Goal: Task Accomplishment & Management: Complete application form

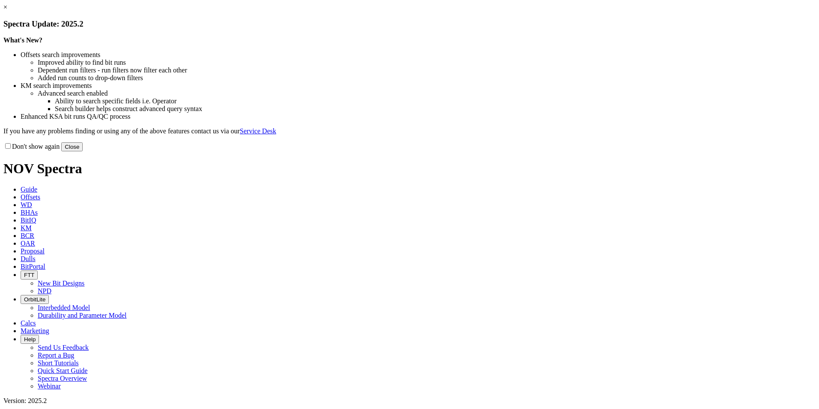
click at [83, 151] on button "Close" at bounding box center [71, 146] width 21 height 9
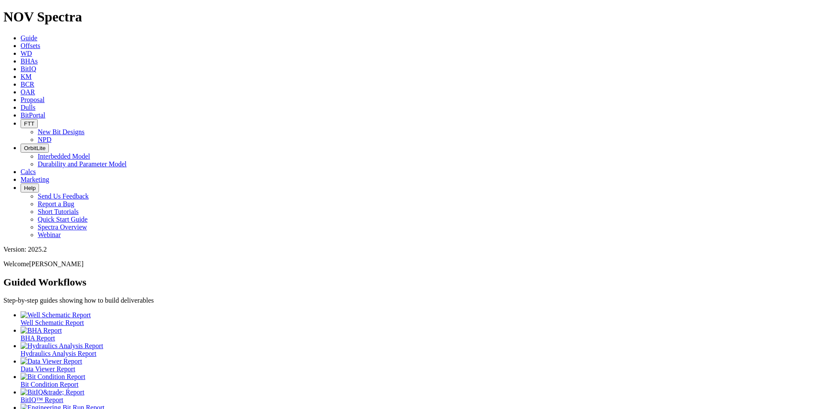
click at [45, 96] on span "Proposal" at bounding box center [33, 99] width 24 height 7
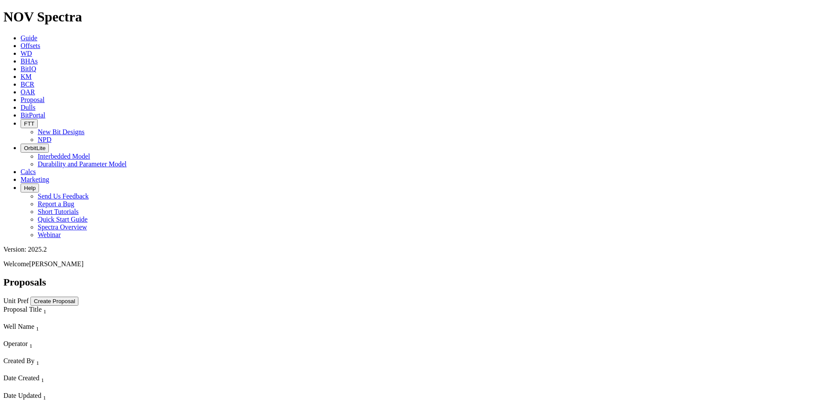
scroll to position [600, 0]
select select "field"
select select "location"
select select "province"
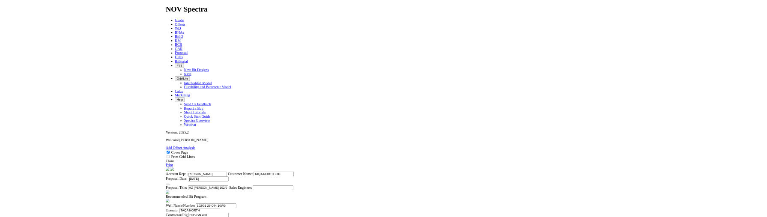
scroll to position [257, 0]
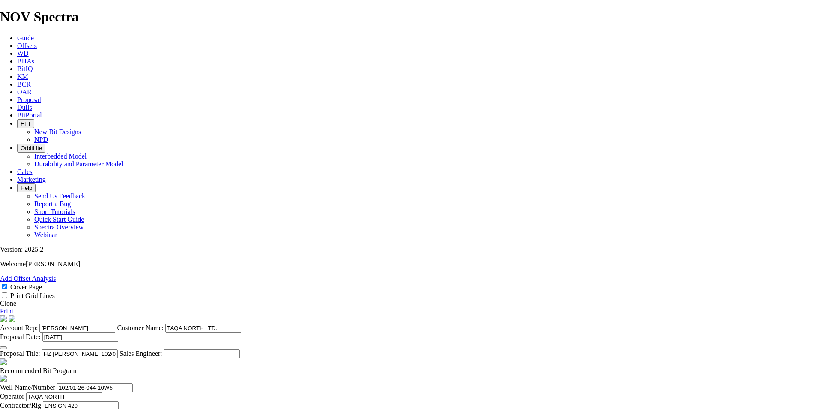
click at [16, 299] on link "Clone" at bounding box center [8, 302] width 16 height 7
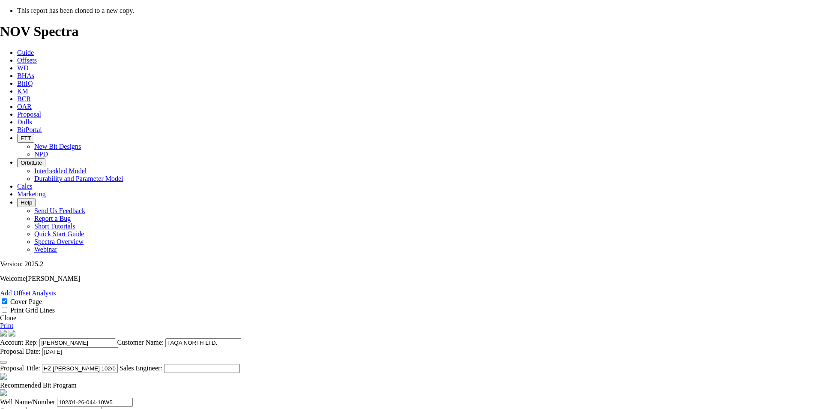
select select "field"
select select "location"
select select "province"
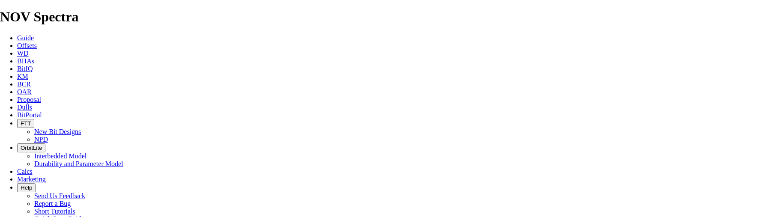
scroll to position [171, 0]
type input "[DATE]"
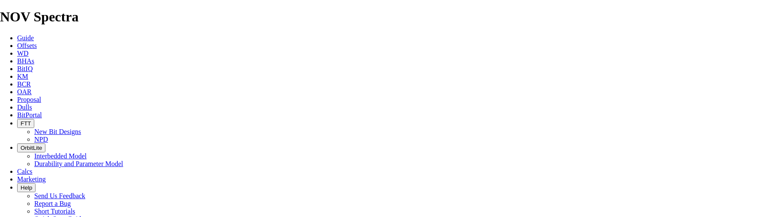
scroll to position [187, 0]
drag, startPoint x: 414, startPoint y: 138, endPoint x: 358, endPoint y: 135, distance: 56.2
drag, startPoint x: 403, startPoint y: 97, endPoint x: 363, endPoint y: 96, distance: 39.8
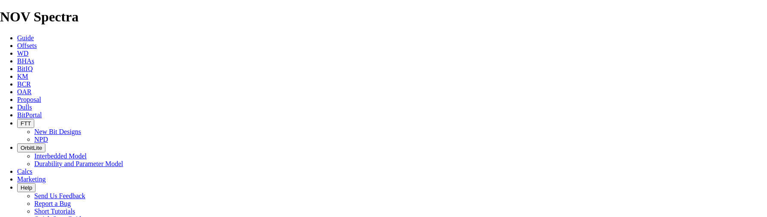
type input "HZ [PERSON_NAME] 04-25-044-11W5 (2 [PERSON_NAME])"
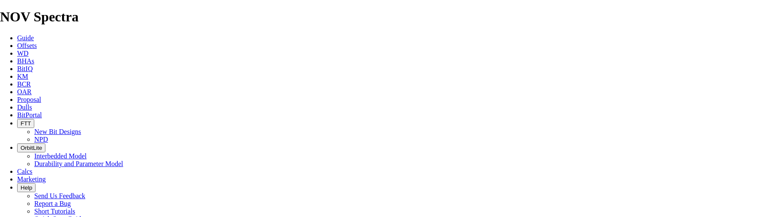
paste input "04-25-044-11"
type input "04-25-044-11W5"
drag, startPoint x: 401, startPoint y: 89, endPoint x: 344, endPoint y: 87, distance: 56.6
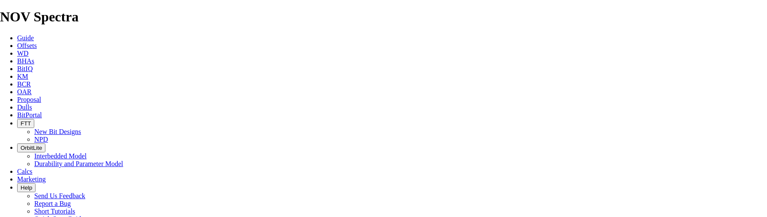
type input "[PERSON_NAME]"
drag, startPoint x: 525, startPoint y: 88, endPoint x: 434, endPoint y: 85, distance: 91.3
type input "12-29-044-11W5"
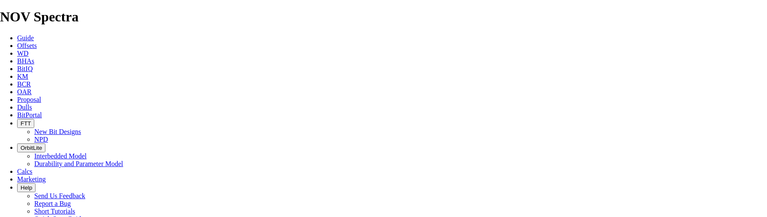
scroll to position [401, 0]
type input "[DATE]"
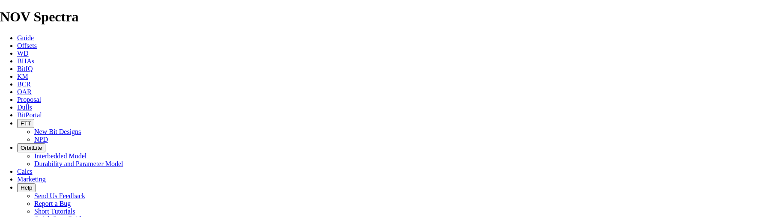
checkbox input "false"
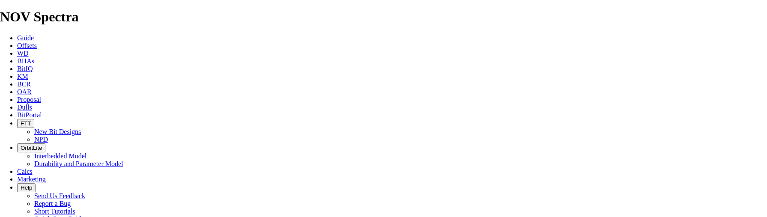
type input "610"
drag, startPoint x: 335, startPoint y: 168, endPoint x: 315, endPoint y: 170, distance: 20.2
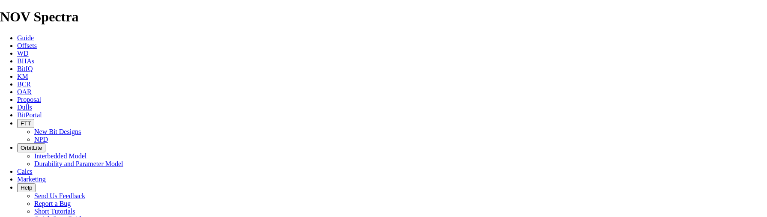
type input "1669"
type input "5753"
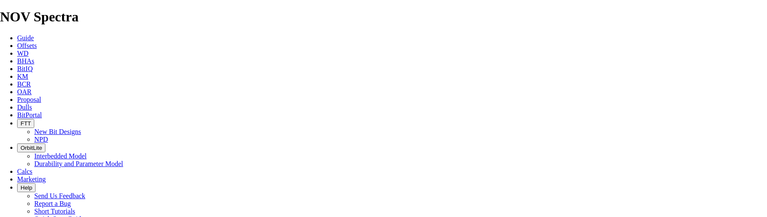
drag, startPoint x: 523, startPoint y: 168, endPoint x: 489, endPoint y: 167, distance: 33.4
type input "16500"
type input "75"
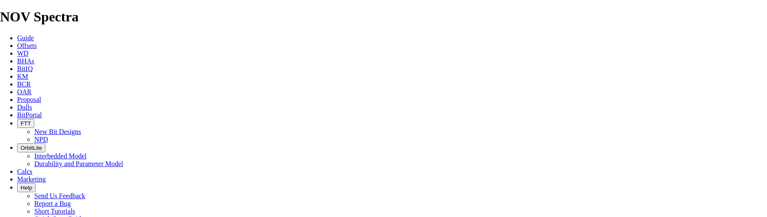
drag, startPoint x: 410, startPoint y: 147, endPoint x: 463, endPoint y: 146, distance: 53.5
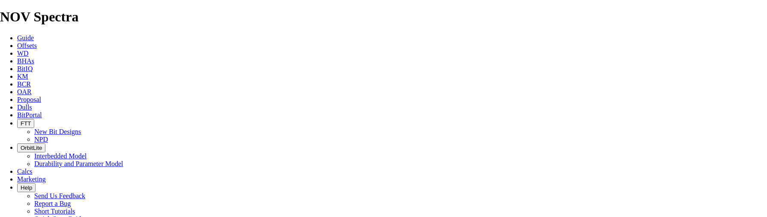
type input "8.133"
type input "70"
type input "1059"
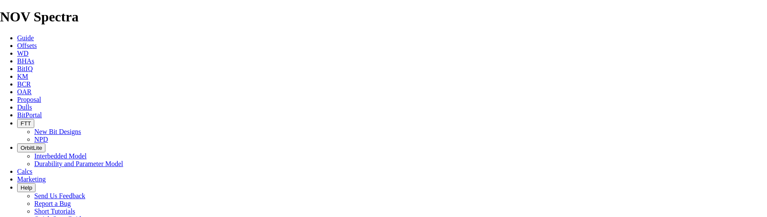
scroll to position [0, 6]
drag, startPoint x: 413, startPoint y: 169, endPoint x: 486, endPoint y: 169, distance: 72.8
type input "15.1286"
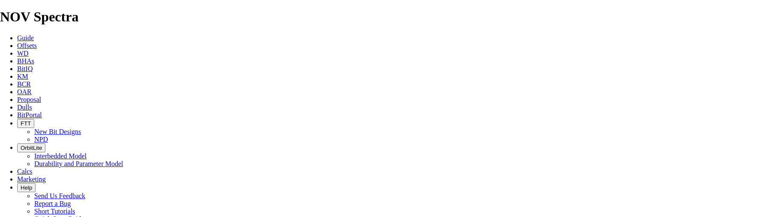
type input "35"
type input "4084"
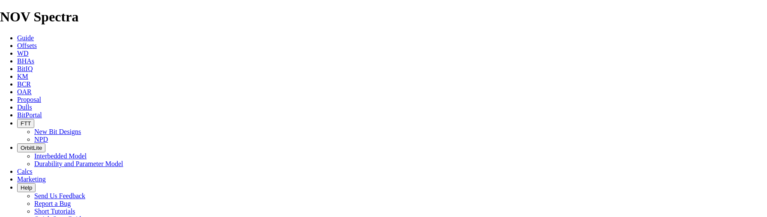
drag, startPoint x: 413, startPoint y: 191, endPoint x: 588, endPoint y: 191, distance: 174.7
type input "116.686"
type input "35"
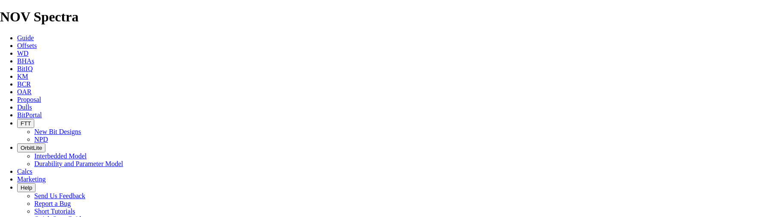
scroll to position [401, 0]
drag, startPoint x: 345, startPoint y: 188, endPoint x: 485, endPoint y: 185, distance: 140.1
type textarea "THE BIT RECOMMENDATIONS AND PRICING ABOVE ARE APPLICABLE TO ALL [PERSON_NAME] A…"
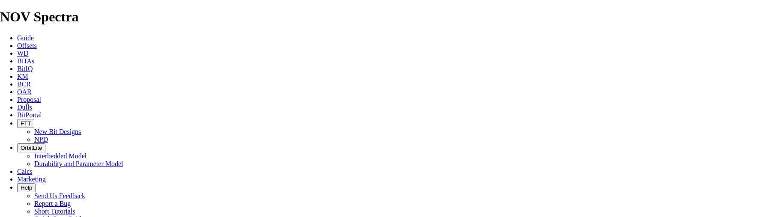
scroll to position [273, 0]
